Goal: Task Accomplishment & Management: Manage account settings

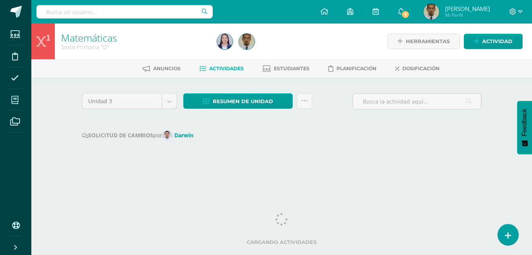
click at [16, 99] on icon at bounding box center [14, 100] width 7 height 8
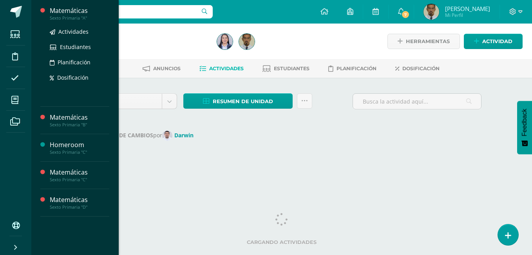
click at [75, 18] on div "Sexto Primaria "A"" at bounding box center [80, 17] width 60 height 5
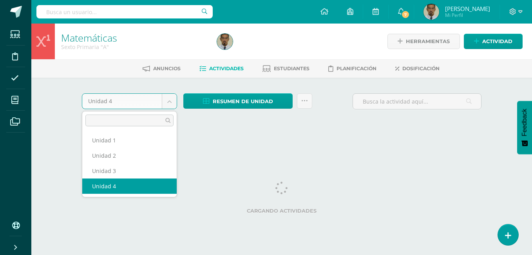
click at [166, 102] on body "Estudiantes Disciplina Asistencia Mis cursos Archivos Soporte Ayuda Reportar un…" at bounding box center [266, 73] width 532 height 146
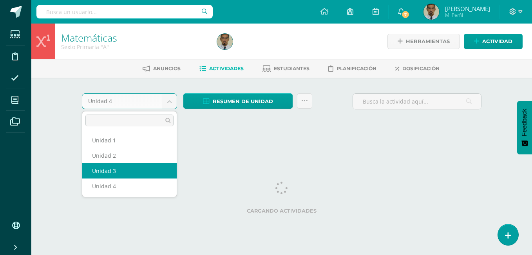
select select "Unidad 3"
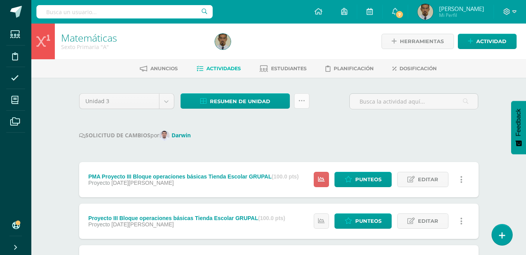
click at [307, 100] on link at bounding box center [301, 100] width 15 height 15
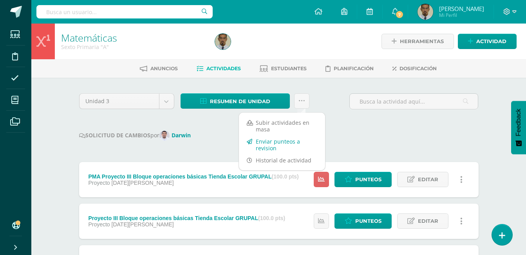
click at [289, 142] on link "Enviar punteos a revision" at bounding box center [282, 144] width 86 height 19
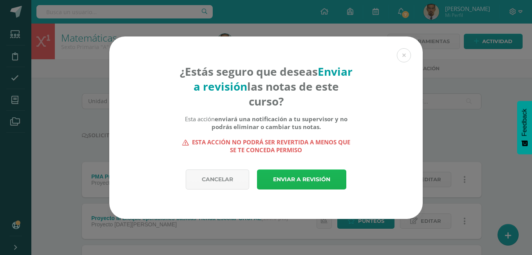
click at [307, 182] on link "Enviar a revisión" at bounding box center [301, 179] width 89 height 20
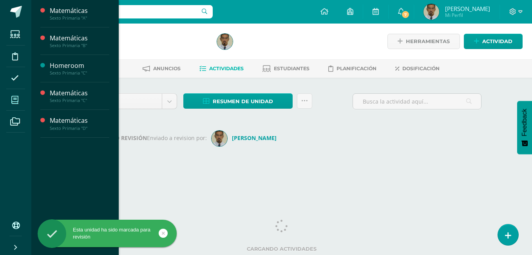
click at [17, 97] on icon at bounding box center [14, 100] width 7 height 8
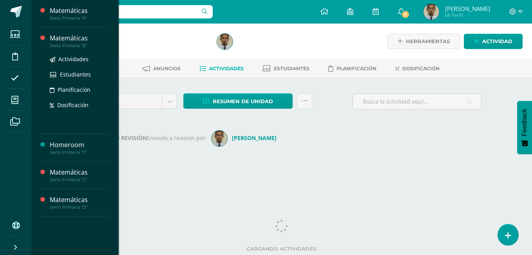
click at [71, 38] on div "Matemáticas" at bounding box center [80, 38] width 60 height 9
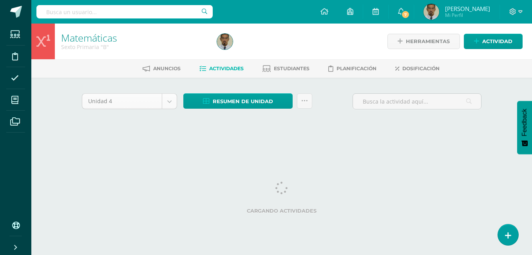
click at [169, 99] on body "Estudiantes Disciplina Asistencia Mis cursos Archivos Soporte Ayuda Reportar un…" at bounding box center [266, 73] width 532 height 146
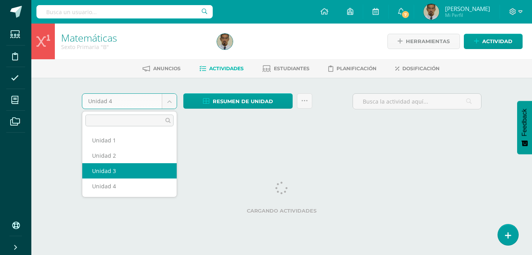
select select "Unidad 3"
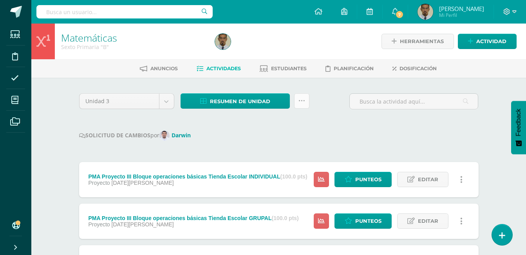
click at [306, 101] on link at bounding box center [301, 100] width 15 height 15
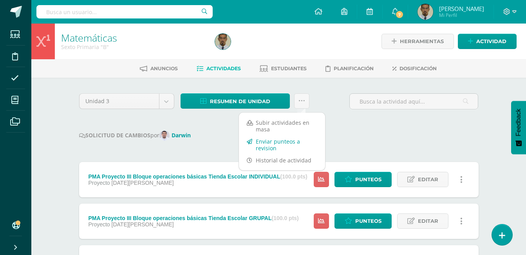
click at [287, 143] on link "Enviar punteos a revision" at bounding box center [282, 144] width 86 height 19
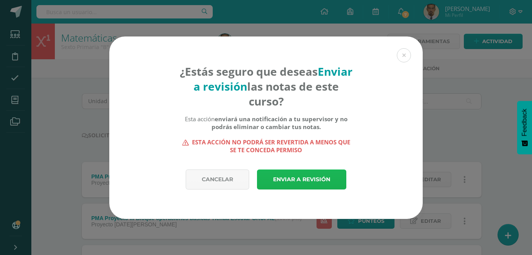
click at [300, 179] on link "Enviar a revisión" at bounding box center [301, 179] width 89 height 20
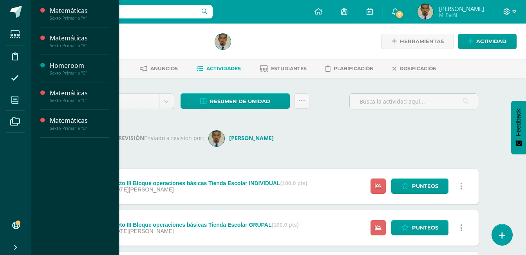
click at [16, 94] on span at bounding box center [15, 100] width 18 height 18
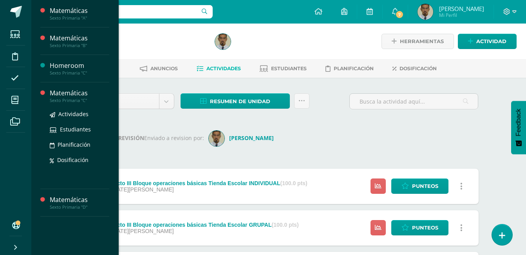
click at [67, 95] on div "Matemáticas" at bounding box center [80, 93] width 60 height 9
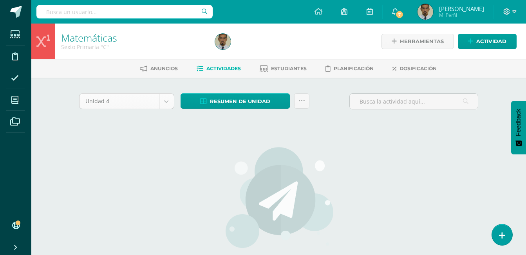
click at [163, 99] on body "Estudiantes Disciplina Asistencia Mis cursos Archivos Soporte Ayuda Reportar un…" at bounding box center [263, 168] width 526 height 336
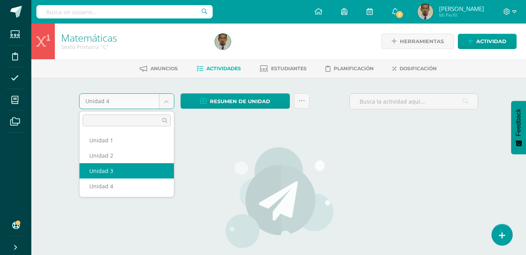
select select "Unidad 3"
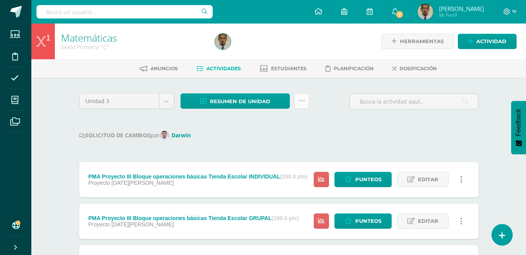
click at [306, 98] on link at bounding box center [301, 100] width 15 height 15
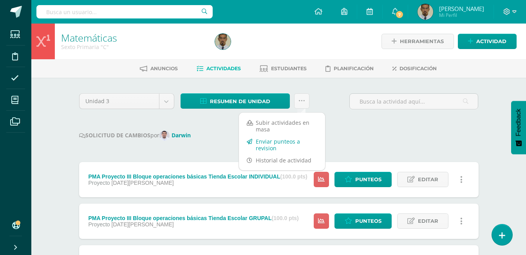
click at [284, 142] on link "Enviar punteos a revision" at bounding box center [282, 144] width 86 height 19
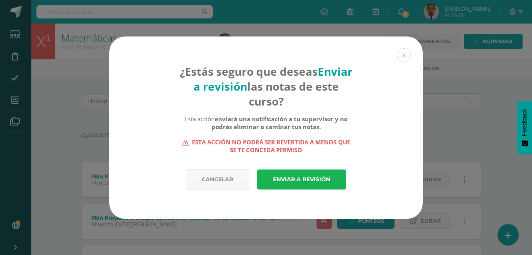
click at [290, 177] on link "Enviar a revisión" at bounding box center [301, 179] width 89 height 20
